Goal: Task Accomplishment & Management: Use online tool/utility

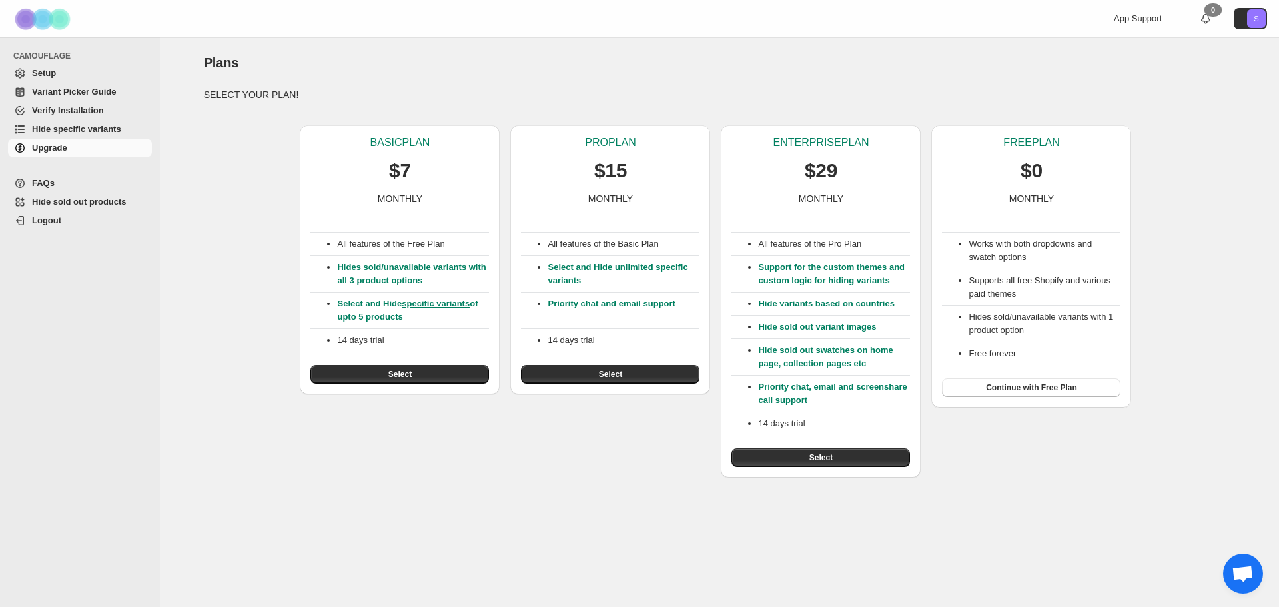
click at [55, 79] on span "Setup" at bounding box center [90, 73] width 117 height 13
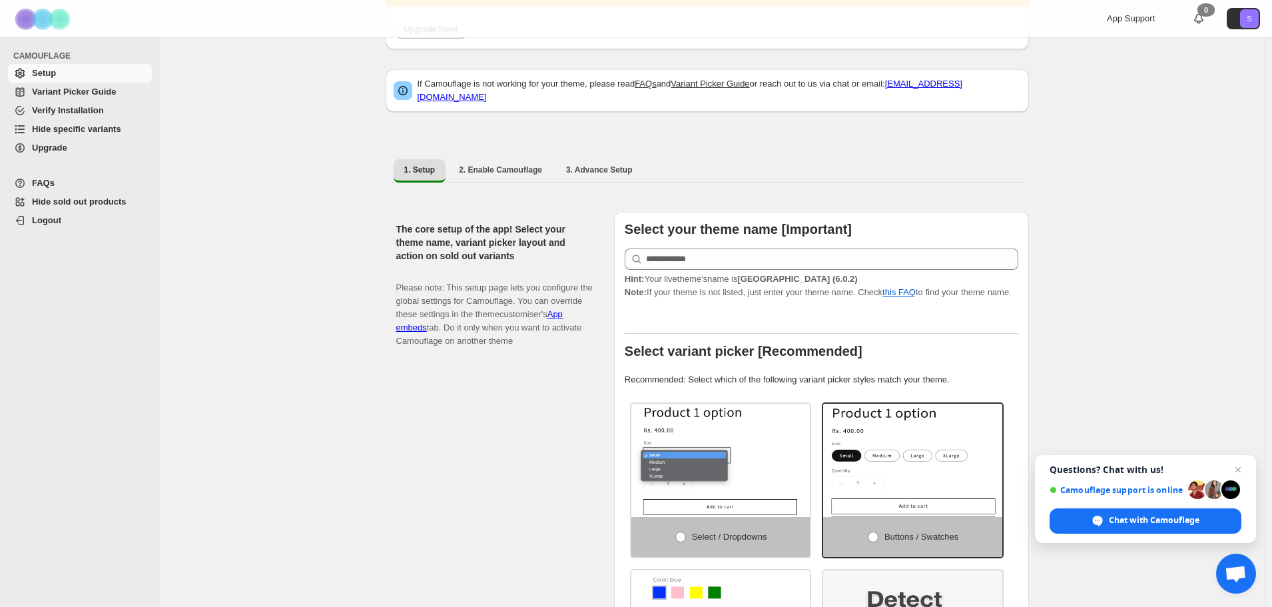
scroll to position [133, 0]
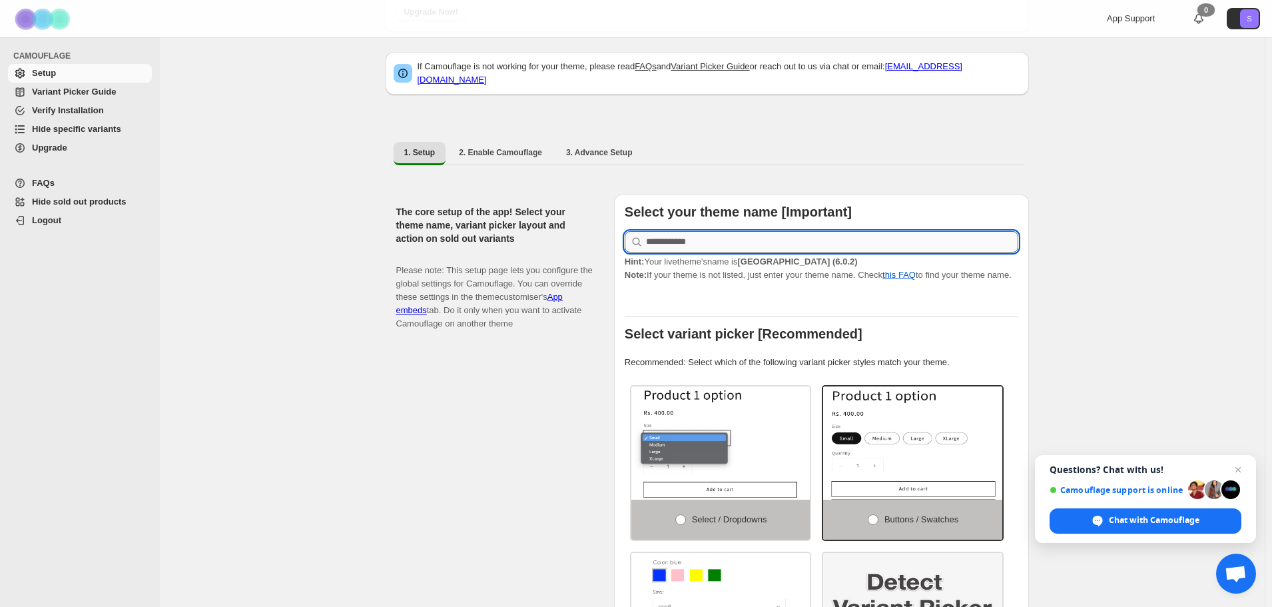
click at [759, 231] on input "text" at bounding box center [832, 241] width 372 height 21
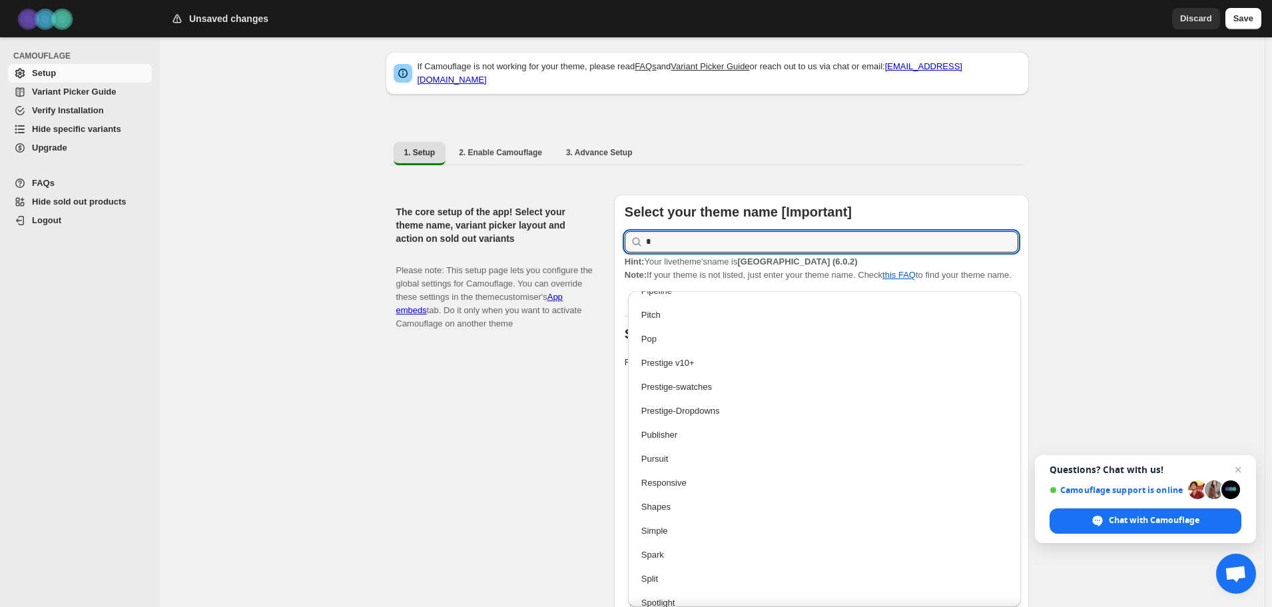
scroll to position [0, 0]
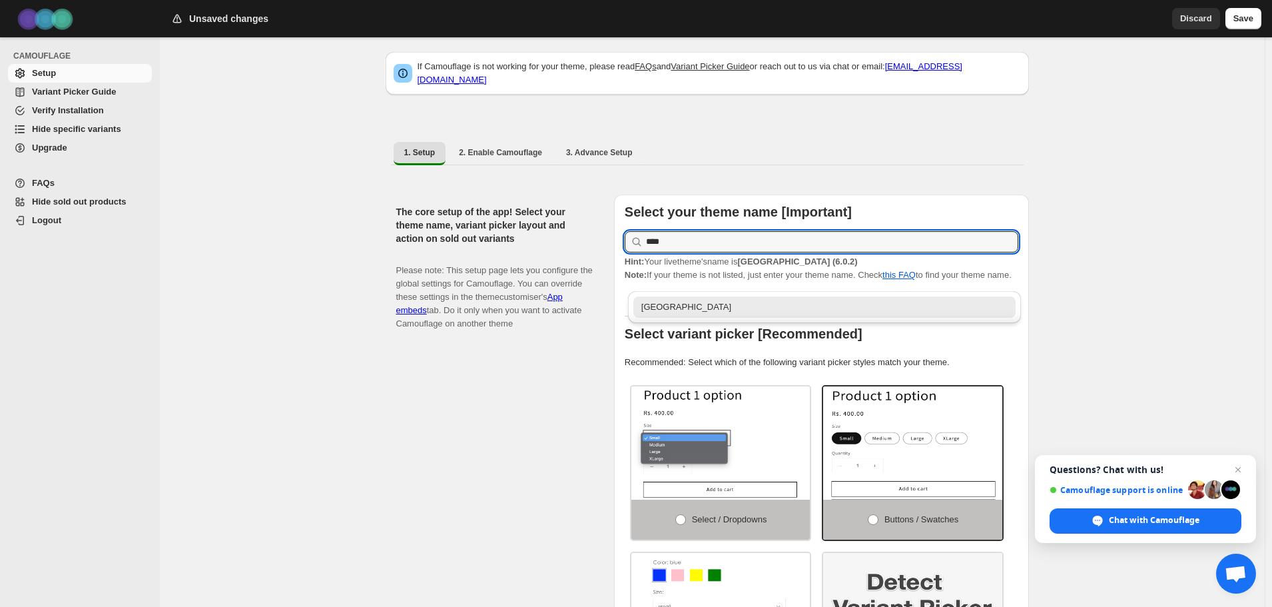
click at [709, 311] on div "Palo Alto" at bounding box center [824, 306] width 367 height 13
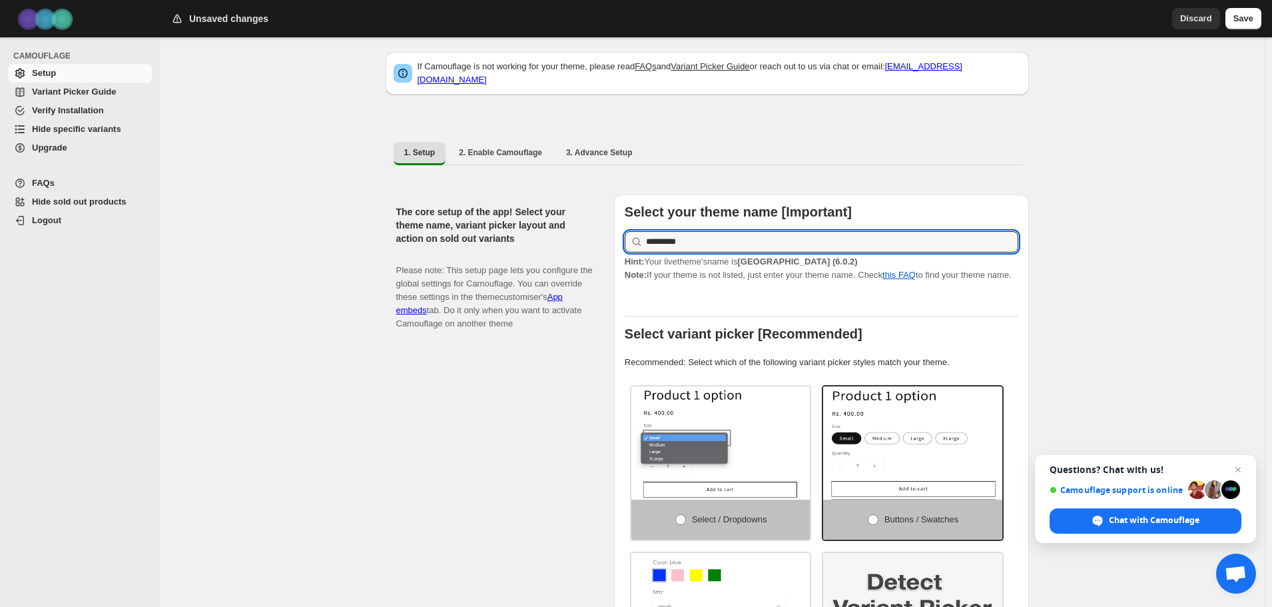
type input "*********"
click at [801, 300] on div at bounding box center [822, 304] width 394 height 24
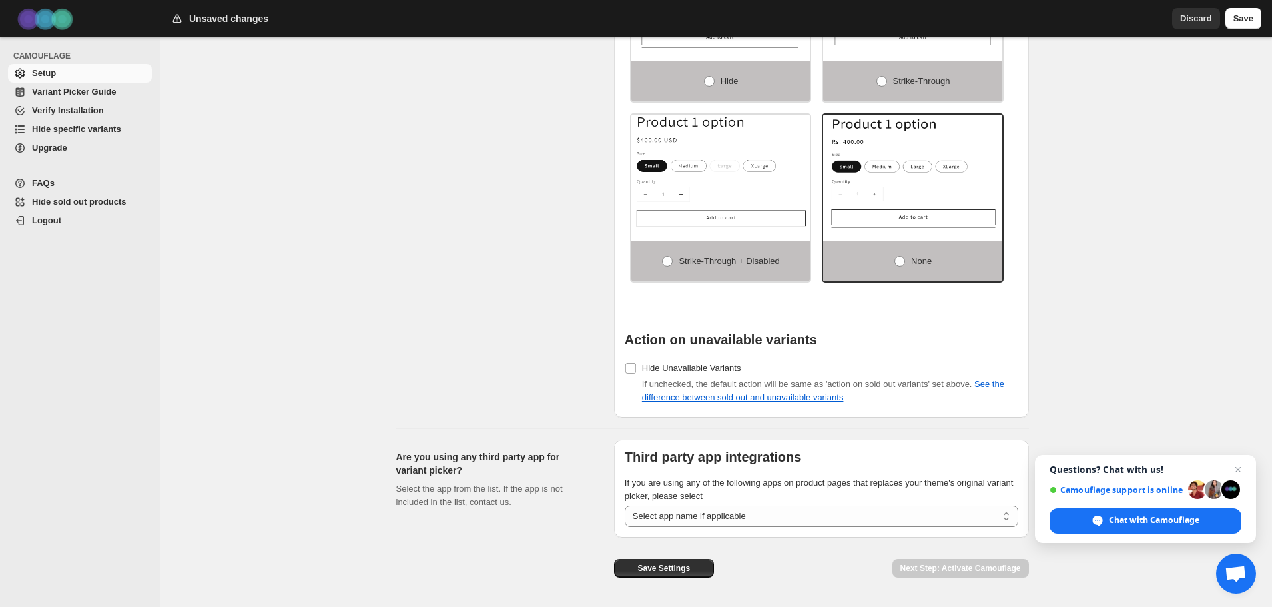
scroll to position [1054, 0]
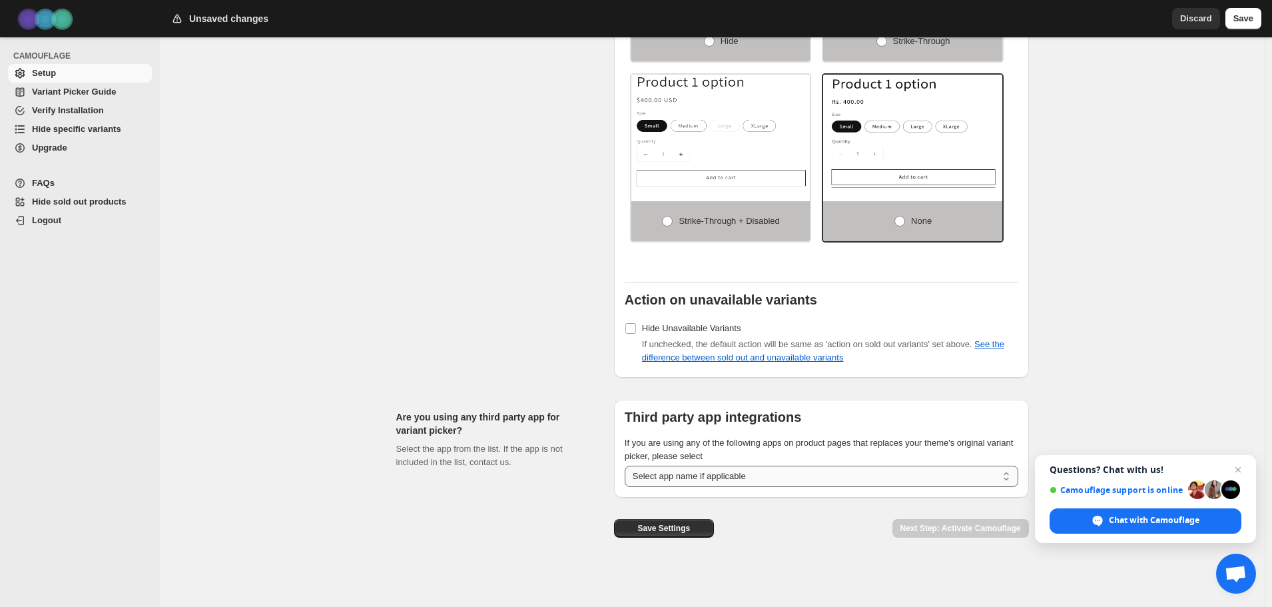
click at [757, 480] on select "**********" at bounding box center [822, 476] width 394 height 21
click at [688, 530] on span "Save Settings" at bounding box center [663, 528] width 53 height 11
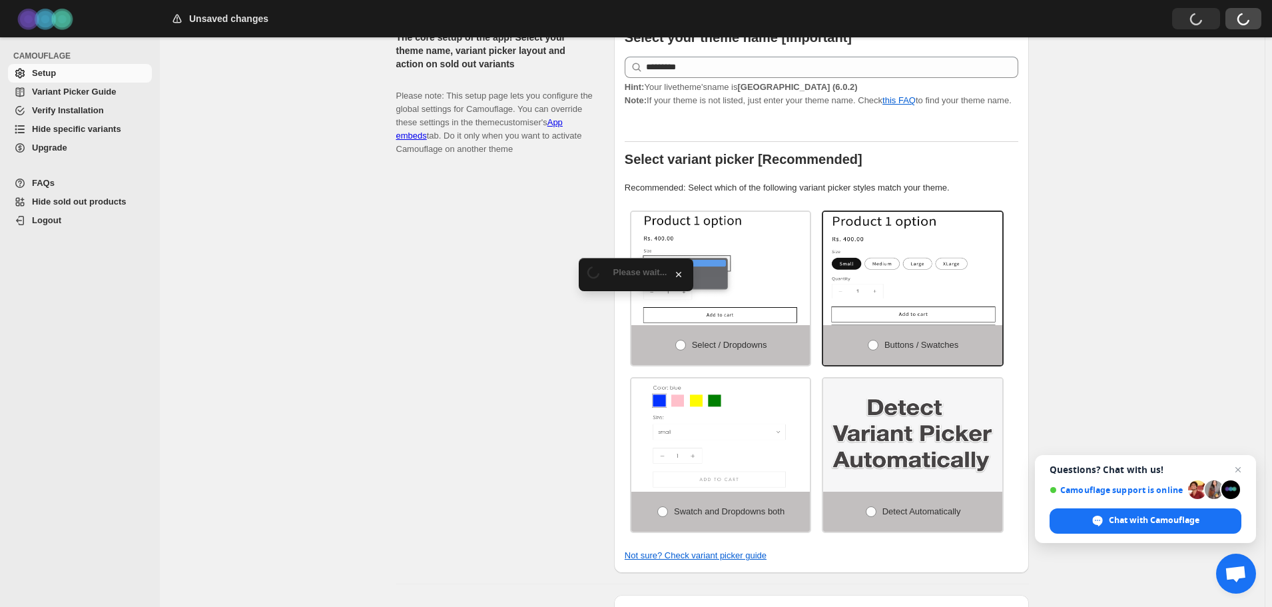
scroll to position [122, 0]
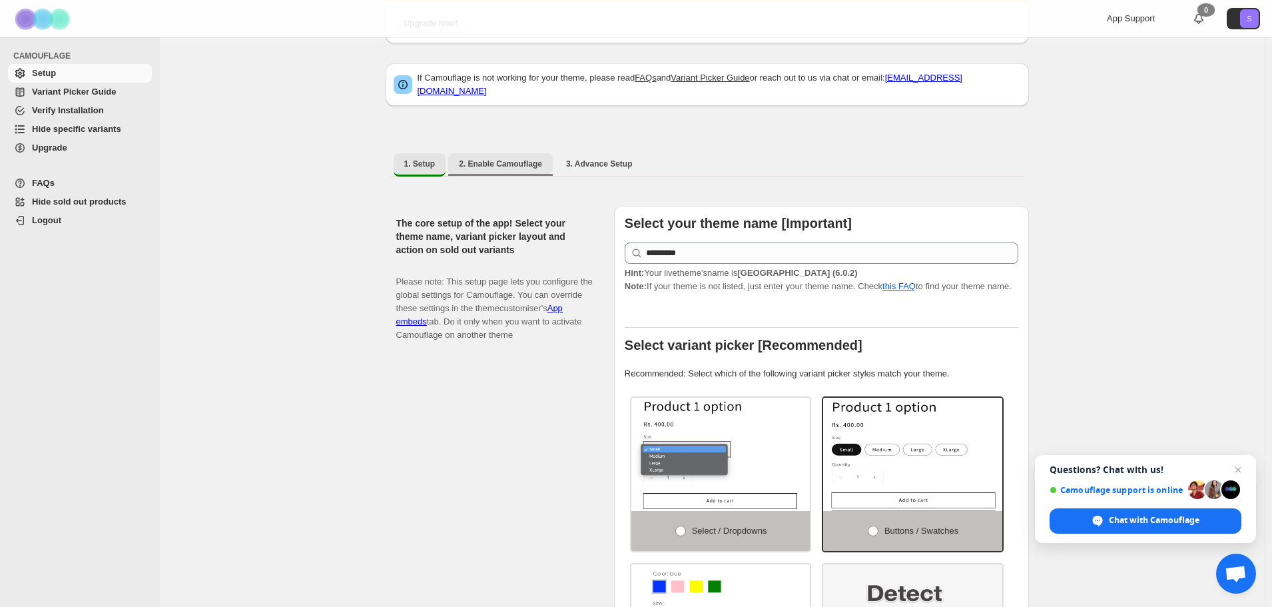
click at [498, 161] on span "2. Enable Camouflage" at bounding box center [500, 164] width 83 height 11
select select "**********"
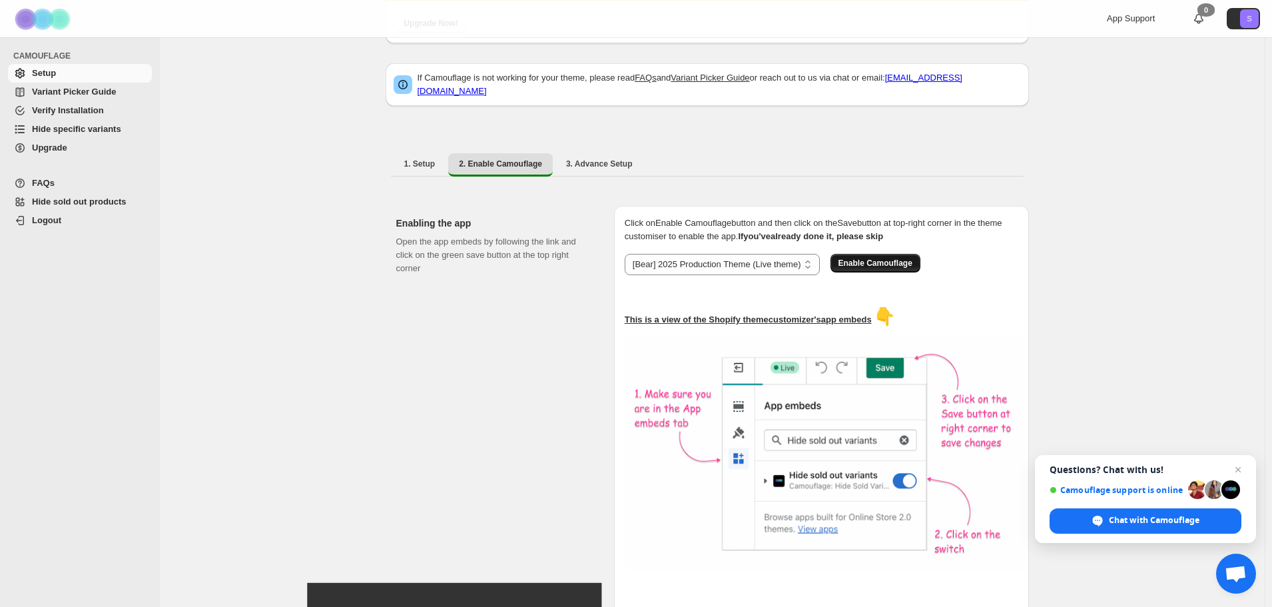
click at [893, 258] on span "Enable Camouflage" at bounding box center [876, 263] width 74 height 11
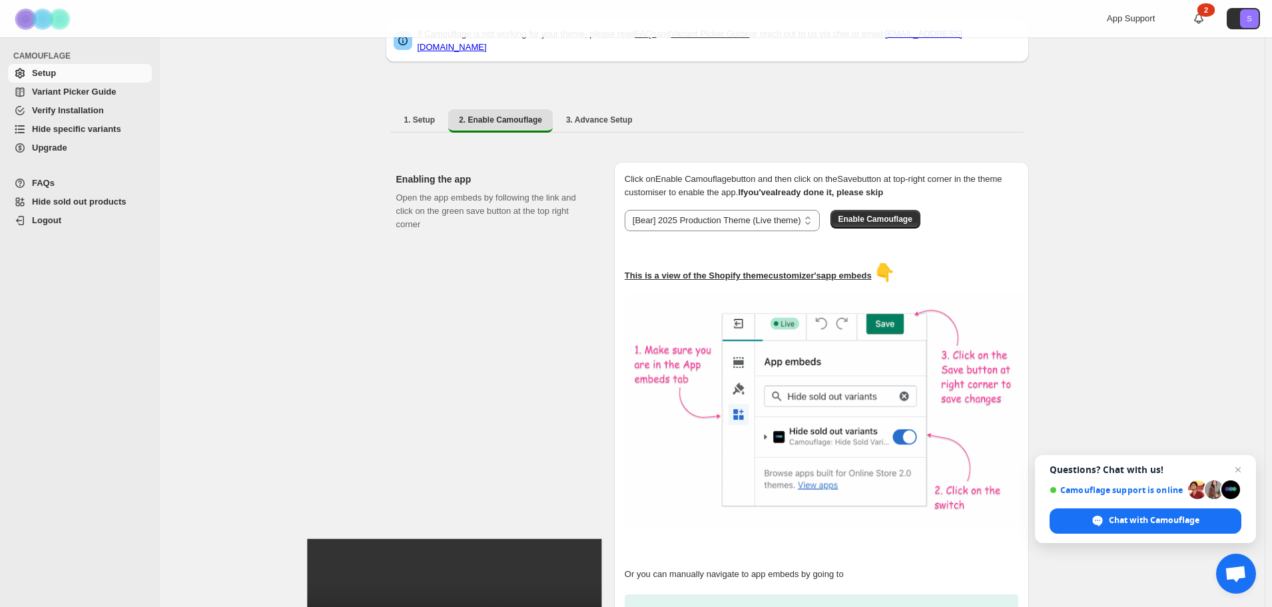
scroll to position [321, 0]
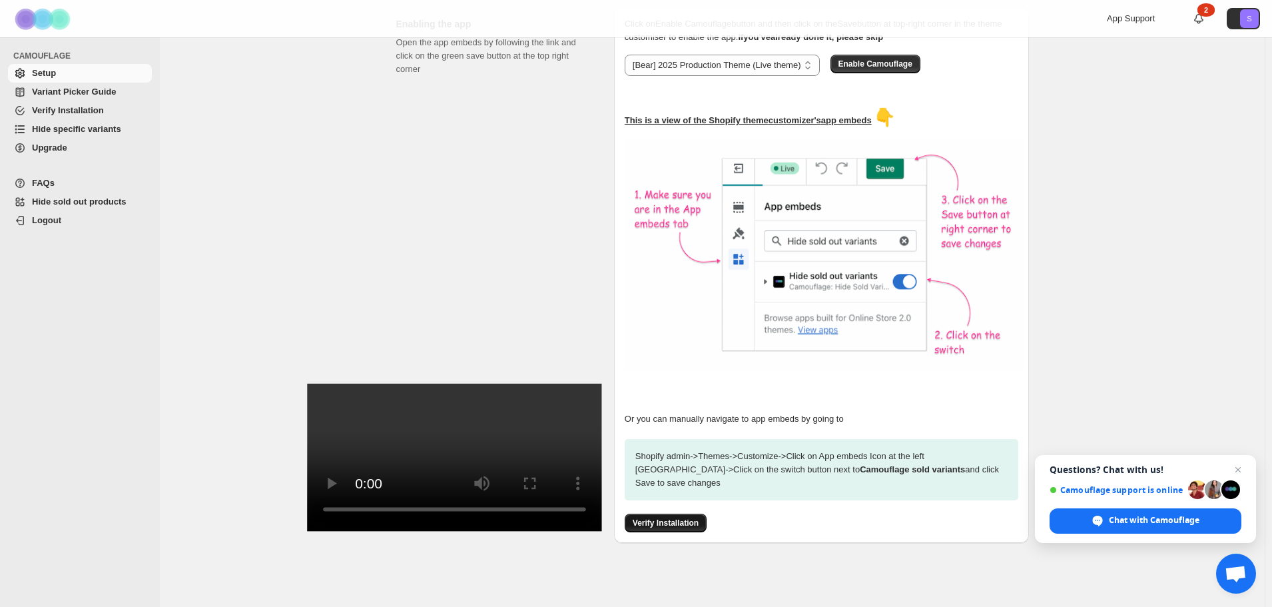
click at [675, 520] on span "Verify Installation" at bounding box center [666, 523] width 66 height 11
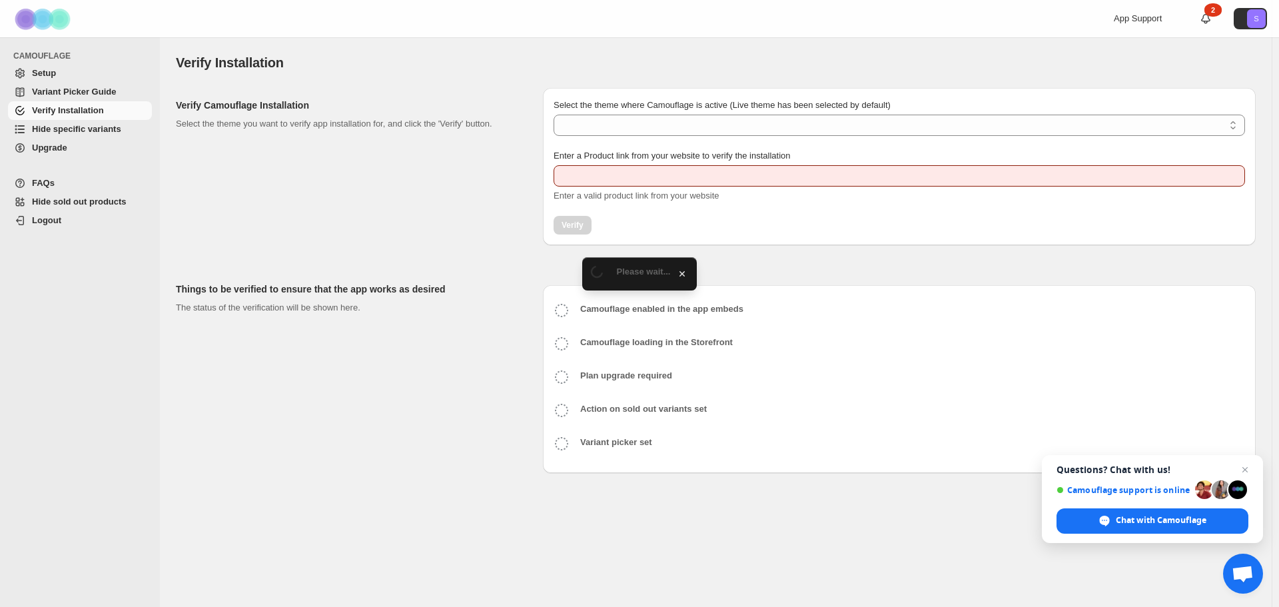
type input "**********"
select select "**********"
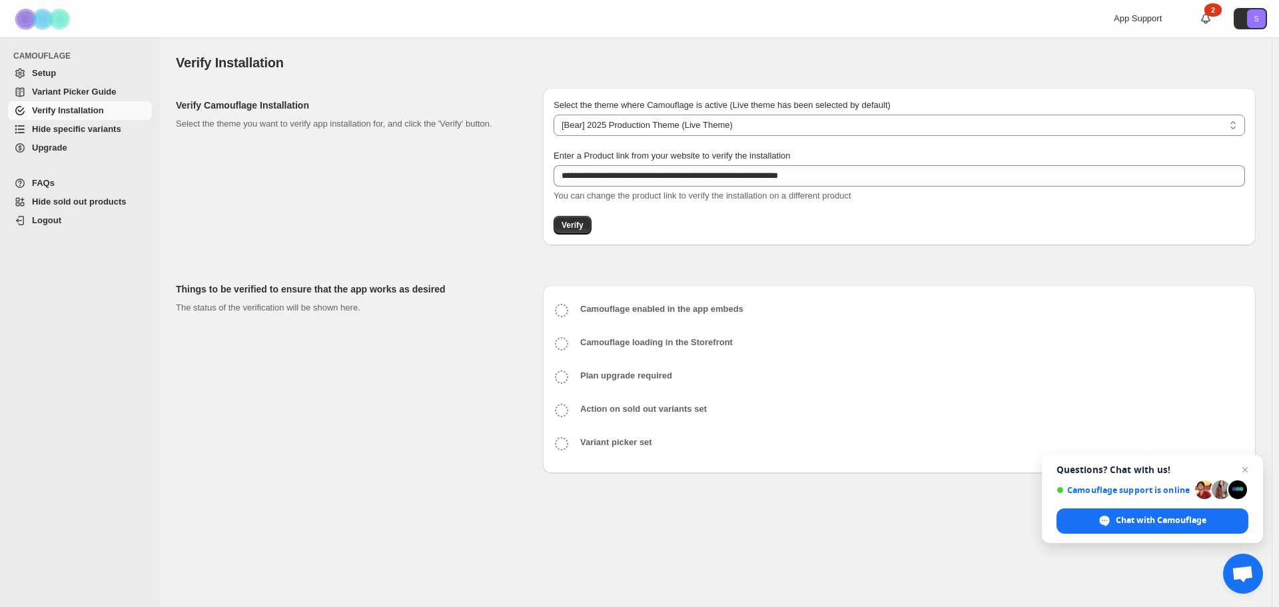
click at [49, 76] on span "Setup" at bounding box center [44, 73] width 24 height 10
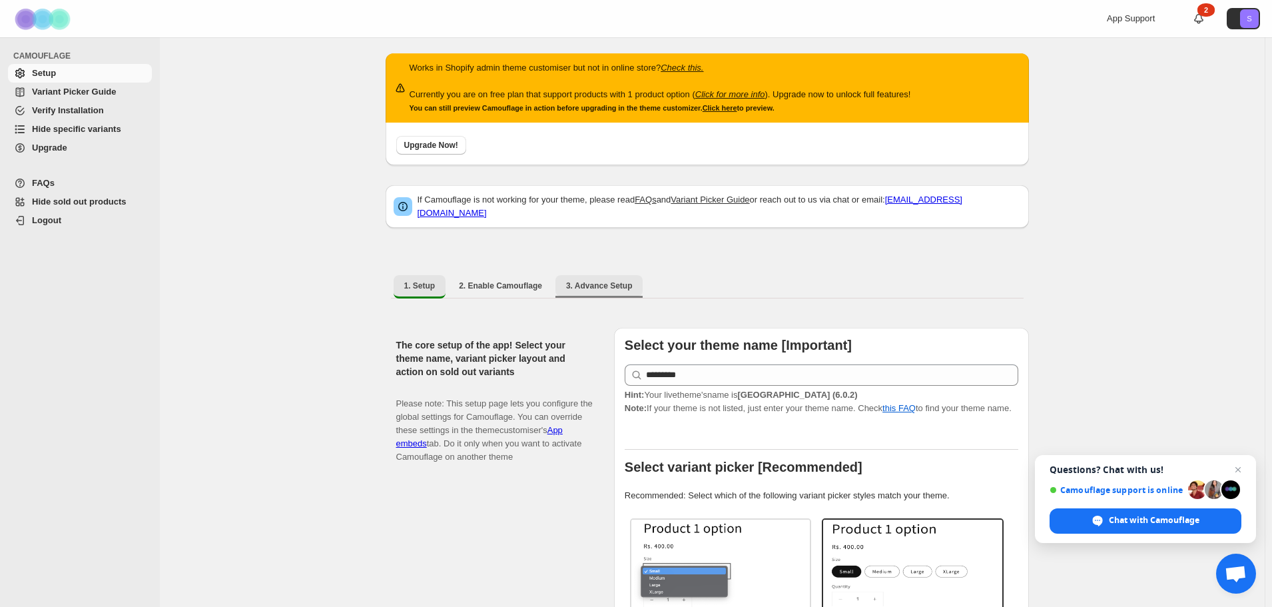
click at [596, 280] on span "3. Advance Setup" at bounding box center [599, 285] width 67 height 11
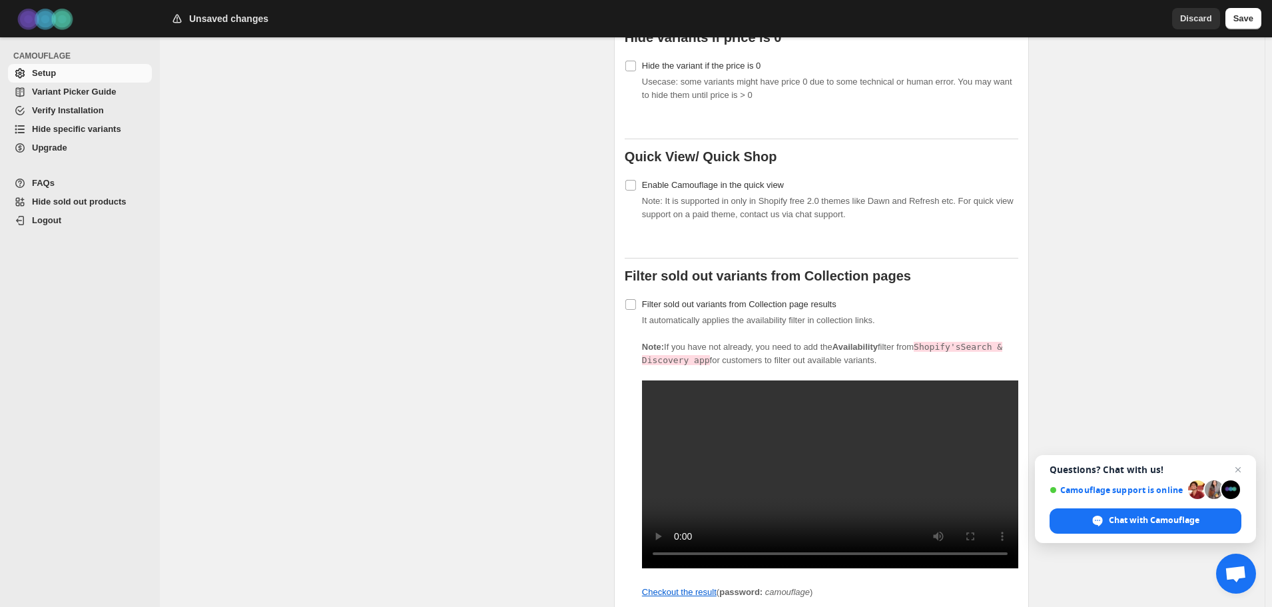
scroll to position [819, 0]
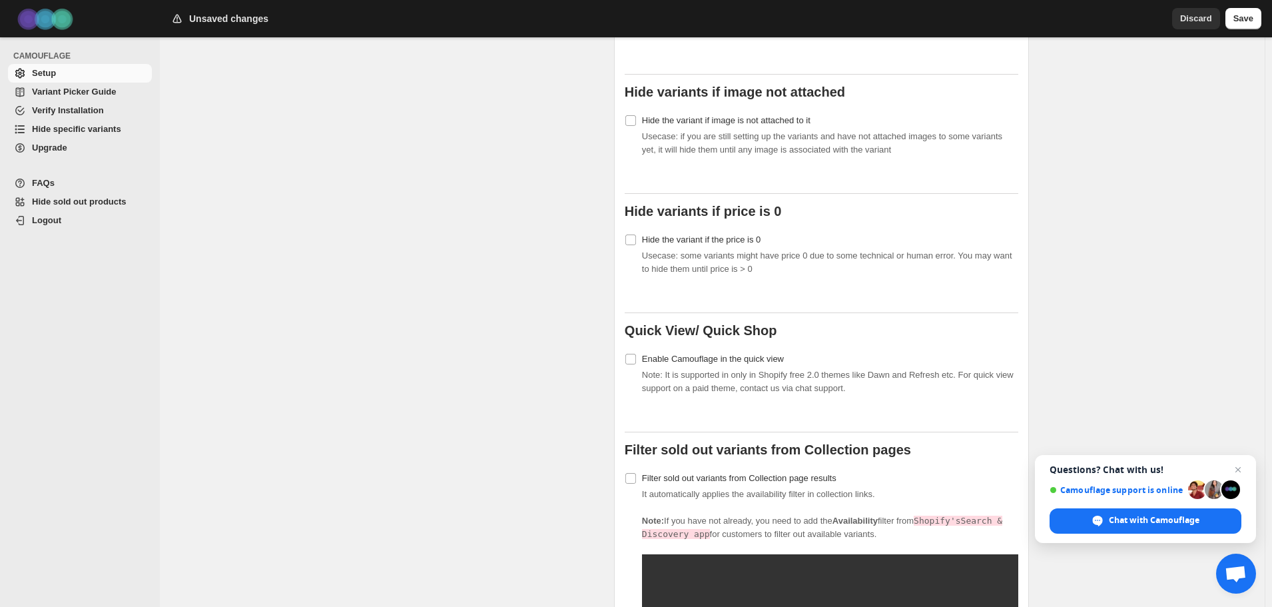
click at [67, 133] on span "Hide specific variants" at bounding box center [76, 129] width 89 height 10
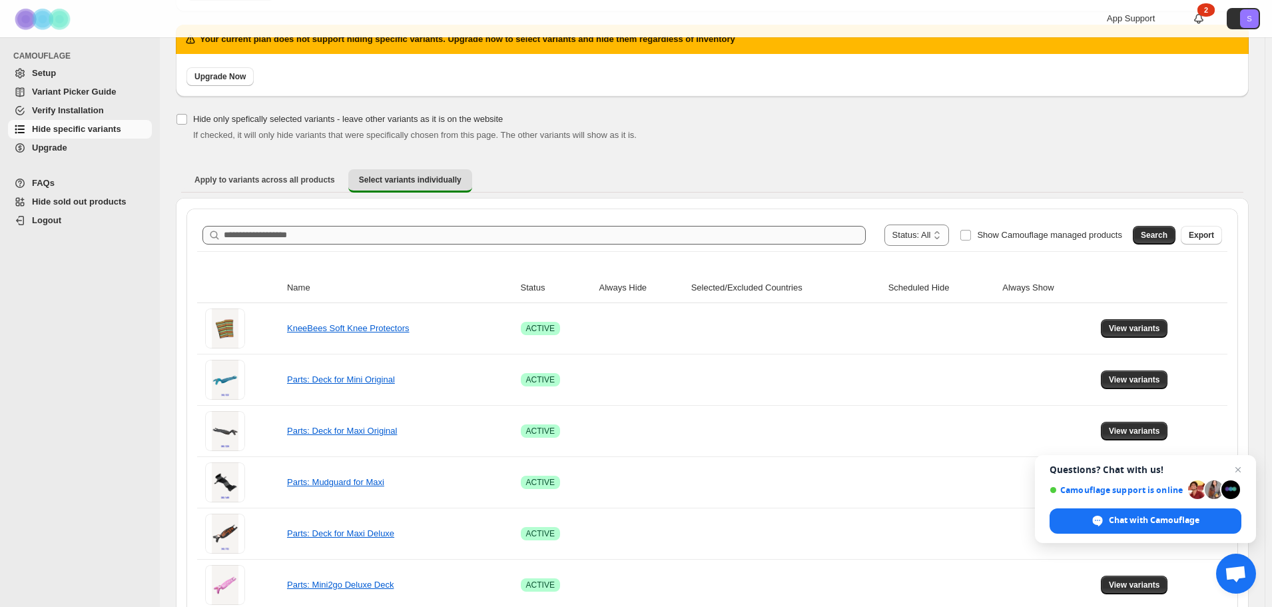
scroll to position [200, 0]
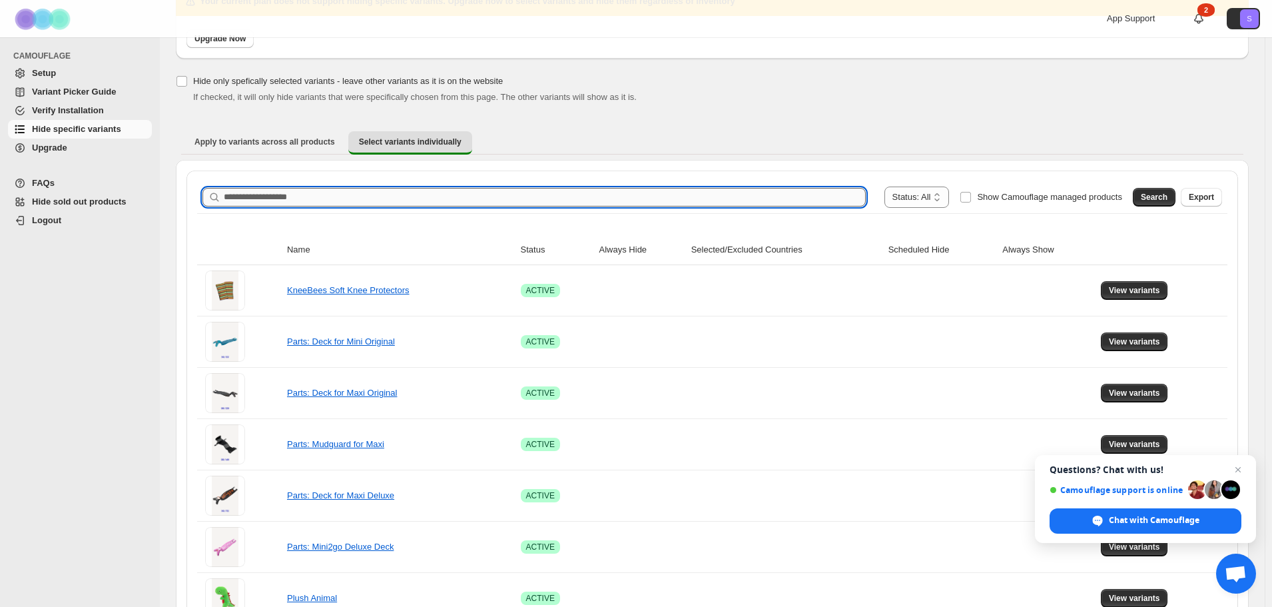
click at [582, 201] on input "Search product name" at bounding box center [545, 197] width 642 height 19
type input "**********"
click at [1168, 201] on span "Search" at bounding box center [1154, 197] width 27 height 11
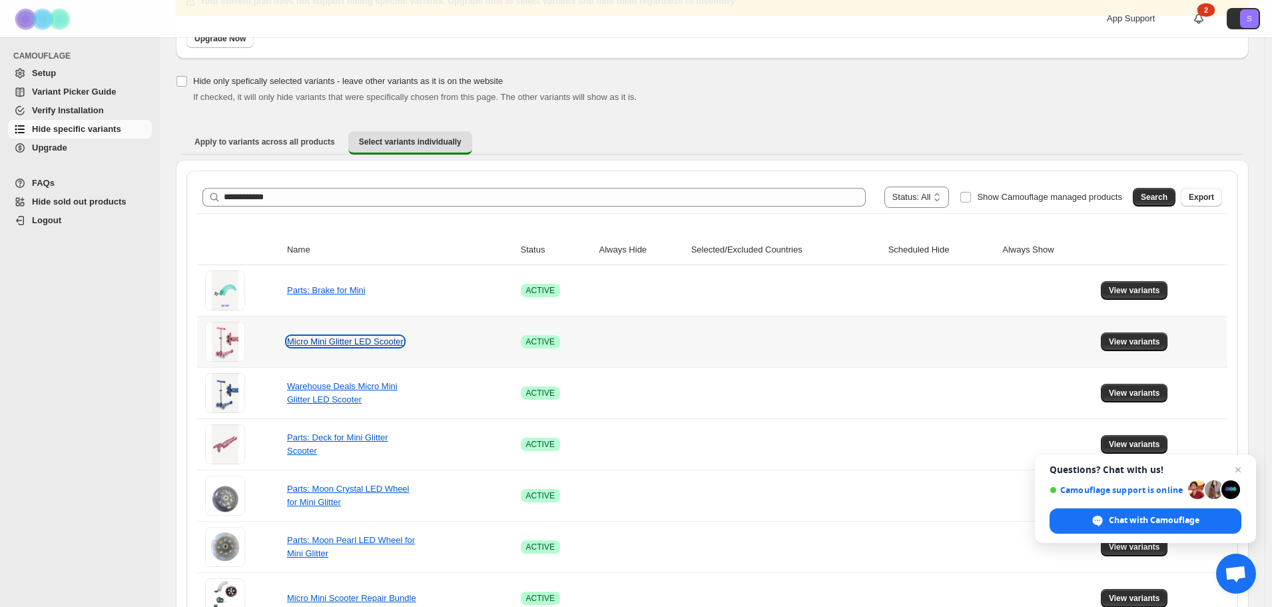
click at [366, 342] on link "Micro Mini Glitter LED Scooter" at bounding box center [345, 341] width 117 height 10
click at [1142, 340] on span "View variants" at bounding box center [1134, 341] width 51 height 11
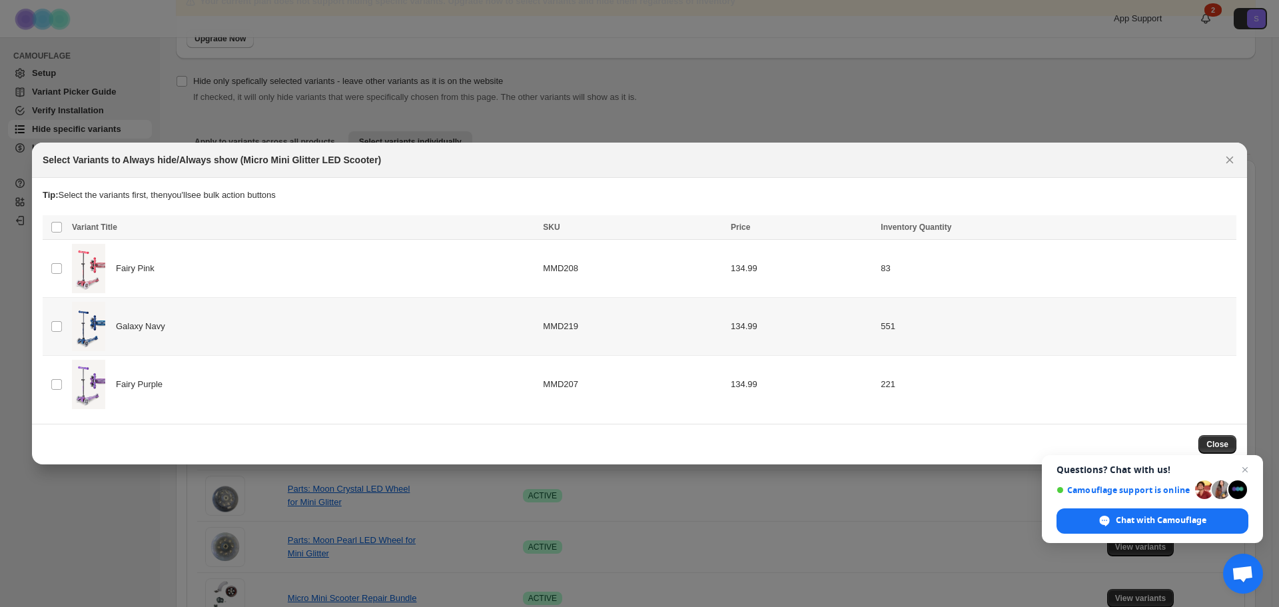
click at [53, 332] on td "Select product variant" at bounding box center [55, 326] width 25 height 58
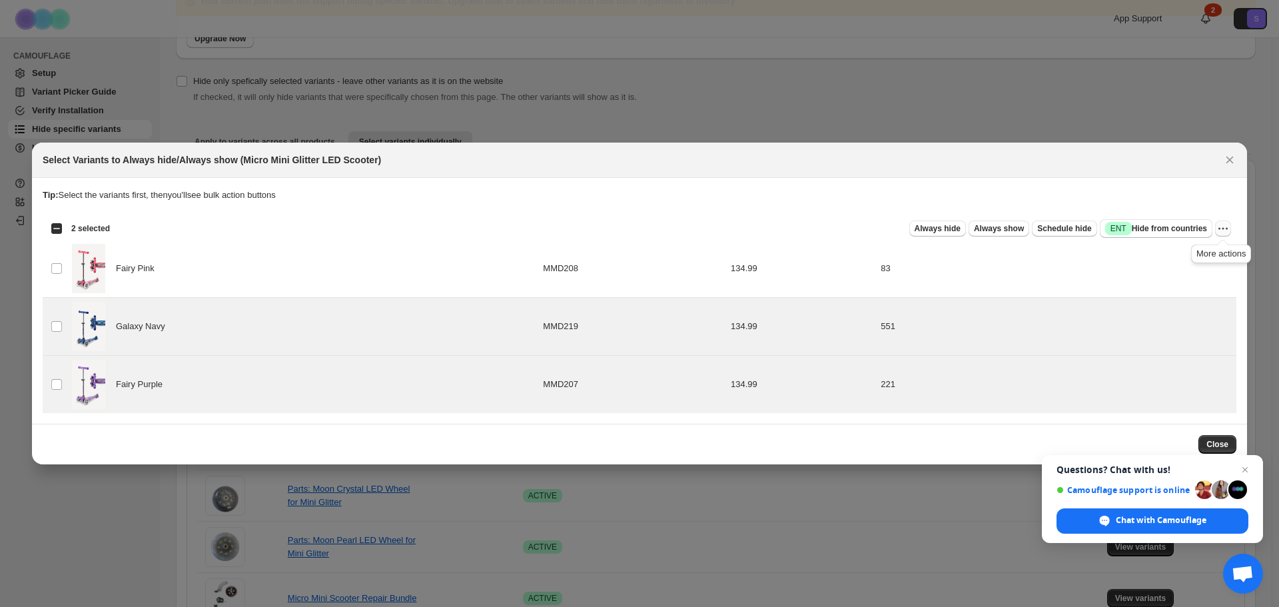
click at [1223, 230] on icon "More actions" at bounding box center [1222, 228] width 13 height 13
click at [1049, 178] on section "Tip: Select the variants first, then you'll see bulk action buttons Loading pro…" at bounding box center [639, 301] width 1215 height 246
click at [1248, 472] on span "Close chat" at bounding box center [1245, 470] width 16 height 16
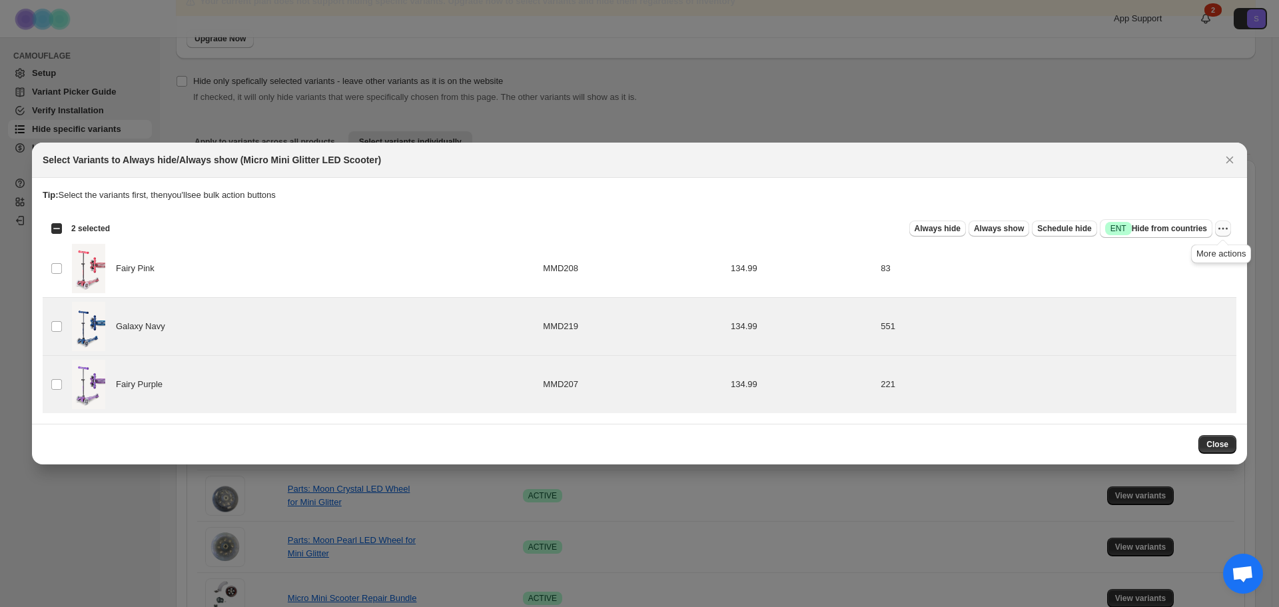
click at [1230, 226] on button "More actions" at bounding box center [1223, 228] width 16 height 16
click at [1226, 230] on icon "More actions" at bounding box center [1222, 228] width 13 height 13
click at [1234, 157] on icon "Close" at bounding box center [1229, 159] width 13 height 13
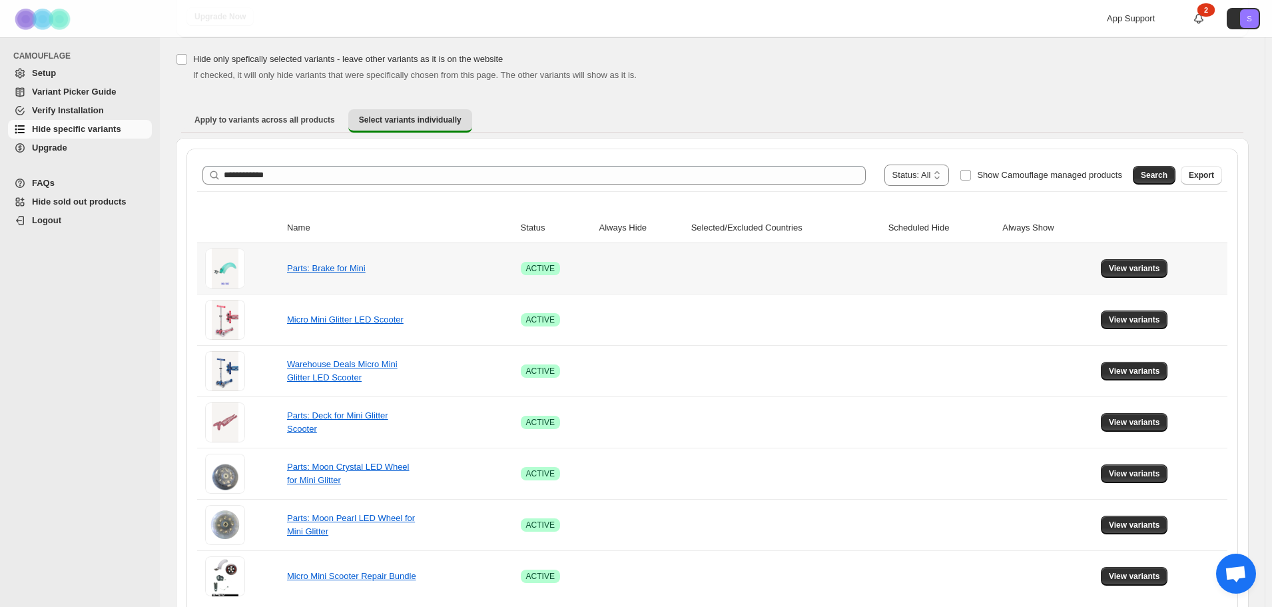
scroll to position [145, 0]
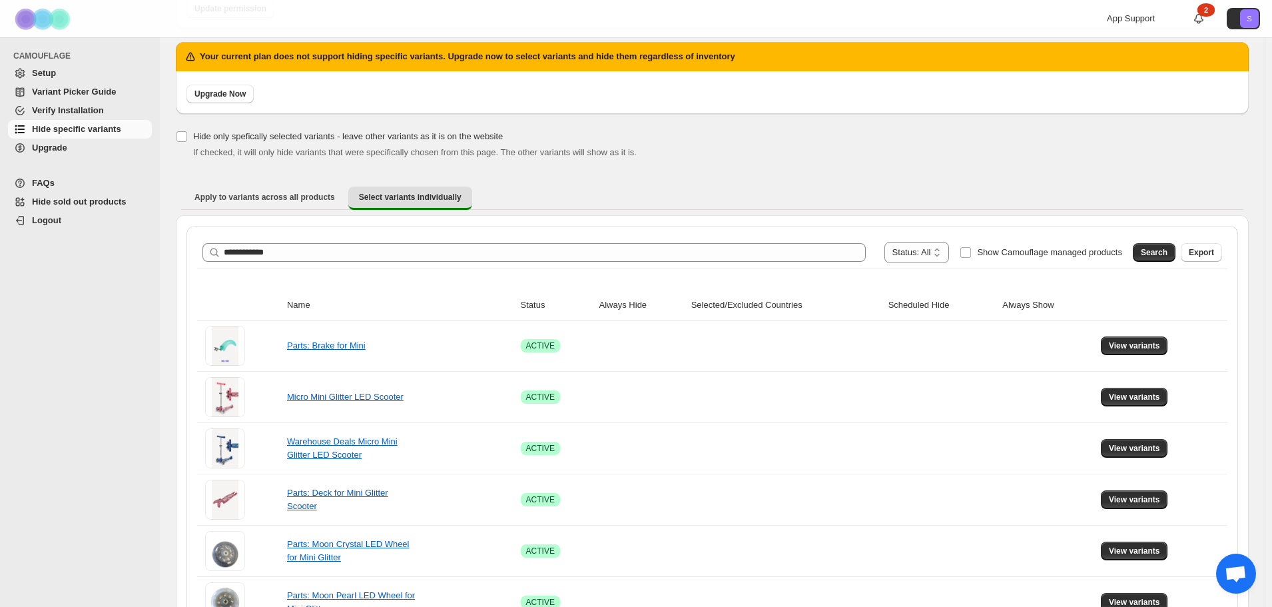
click at [70, 91] on span "Variant Picker Guide" at bounding box center [74, 92] width 84 height 10
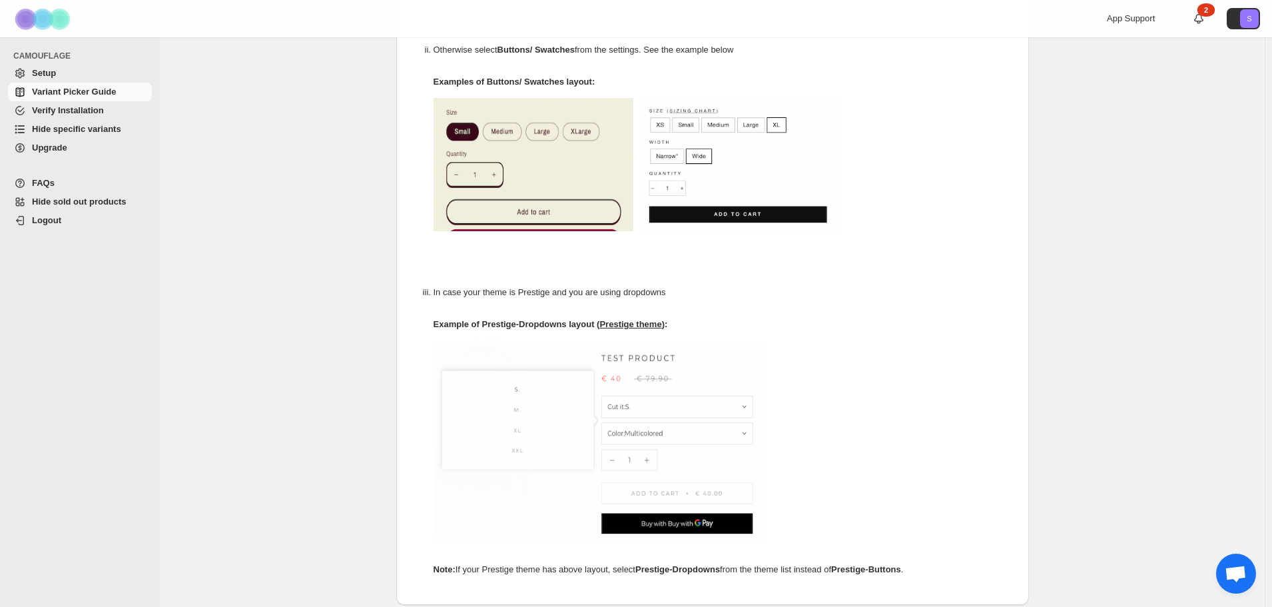
scroll to position [674, 0]
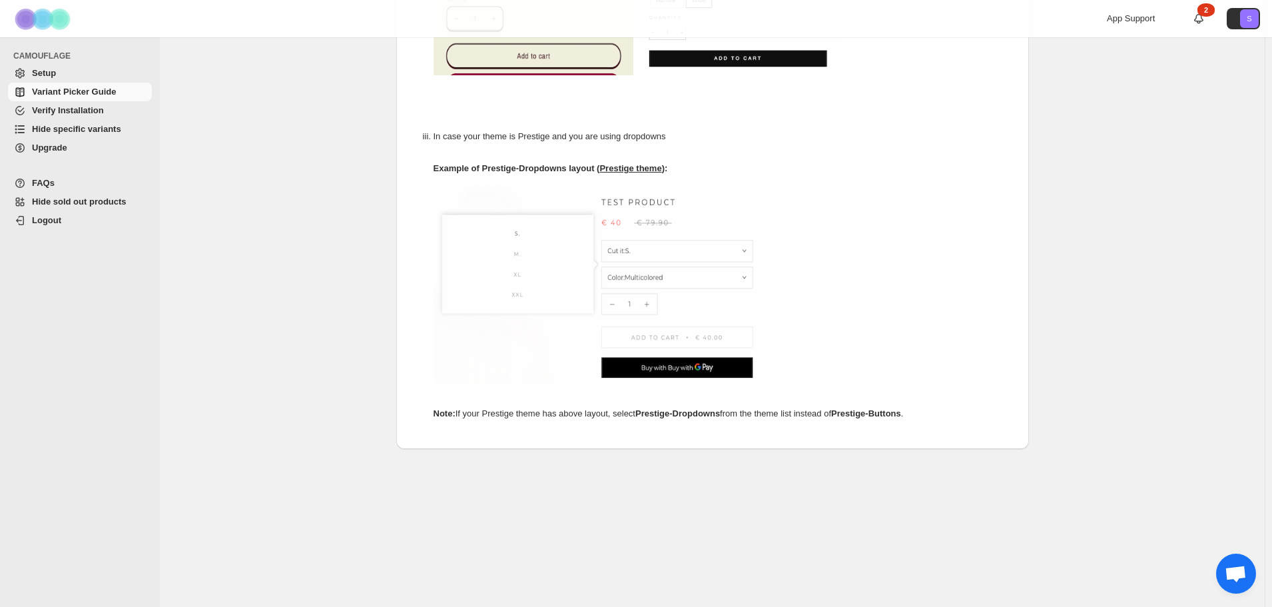
click at [57, 201] on span "Hide sold out products" at bounding box center [79, 202] width 95 height 10
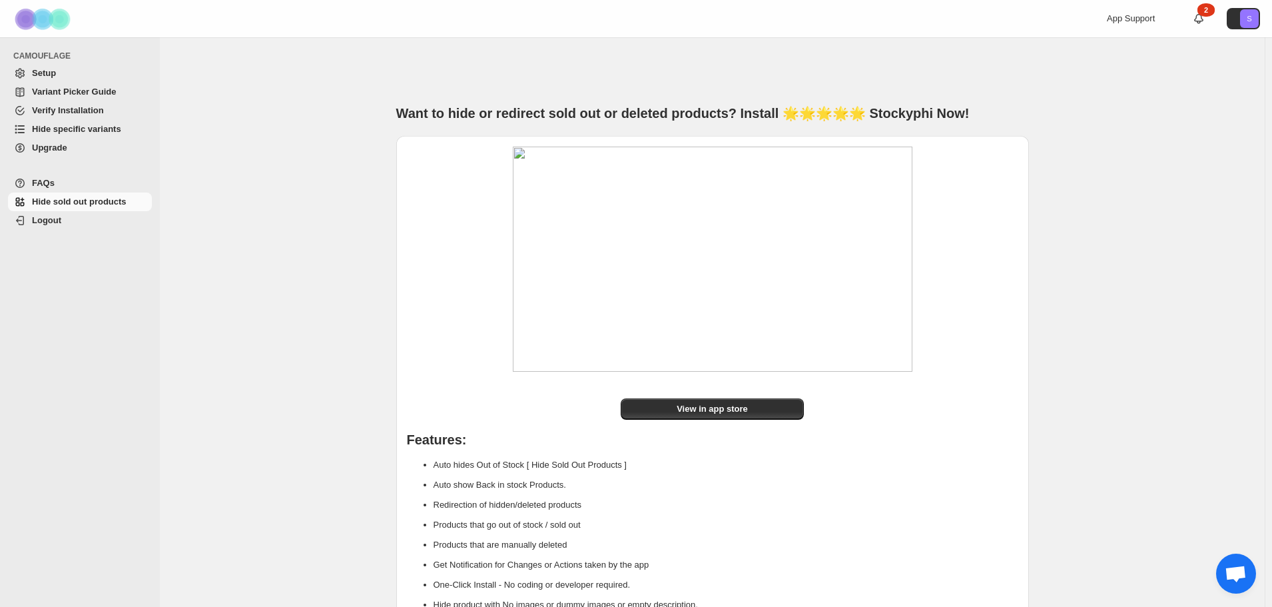
click at [48, 153] on span "Upgrade" at bounding box center [49, 148] width 35 height 10
